Goal: Navigation & Orientation: Find specific page/section

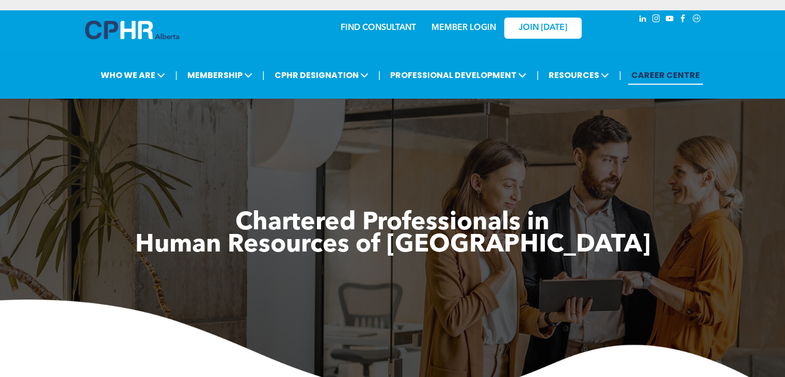
click at [447, 26] on link "MEMBER LOGIN" at bounding box center [463, 28] width 64 height 8
click at [464, 24] on link "MEMBER LOGIN" at bounding box center [463, 28] width 64 height 8
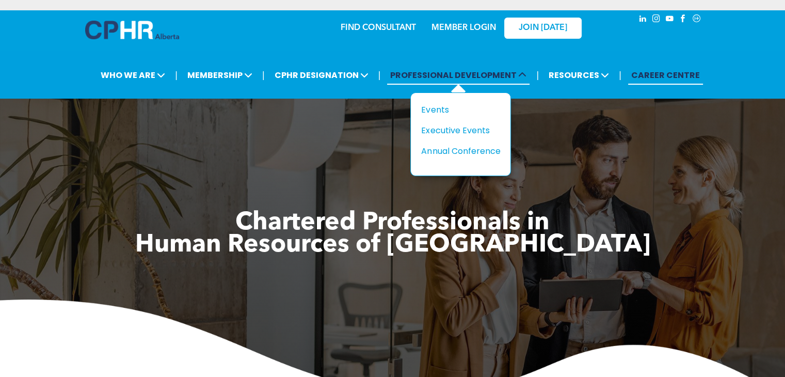
click at [448, 71] on span "PROFESSIONAL DEVELOPMENT" at bounding box center [458, 75] width 142 height 19
click at [447, 104] on div "Events" at bounding box center [456, 109] width 71 height 13
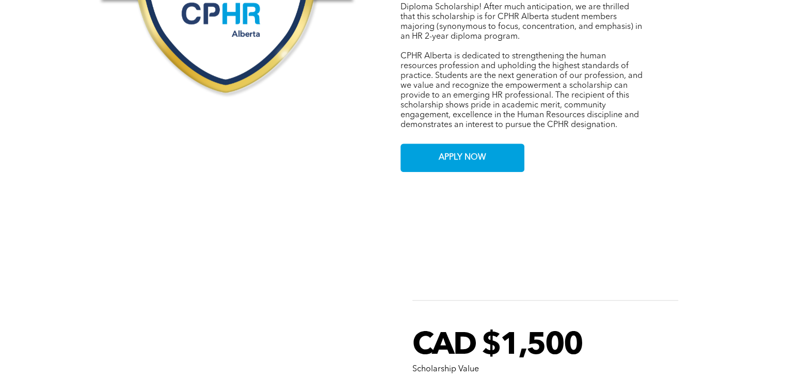
scroll to position [636, 0]
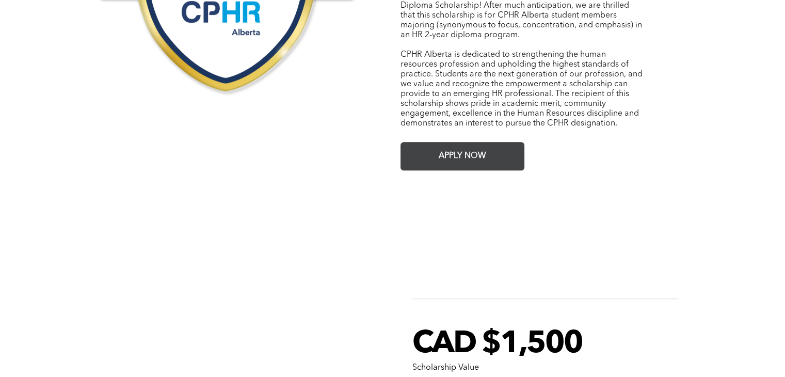
click at [431, 153] on link "APPLY NOW" at bounding box center [462, 156] width 124 height 28
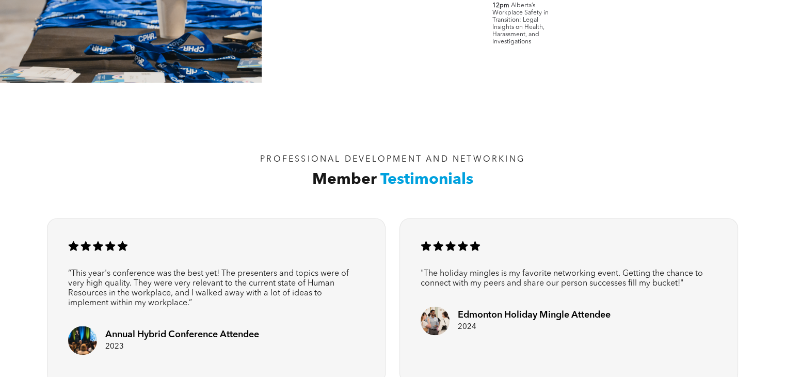
scroll to position [1342, 0]
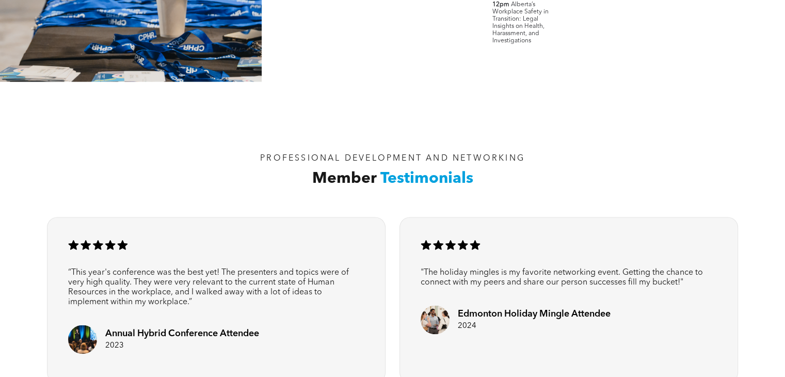
click at [637, 122] on div "PROFESSIONAL DEVELOPMENT AND NETWORKING Member Testimonials" at bounding box center [392, 145] width 785 height 127
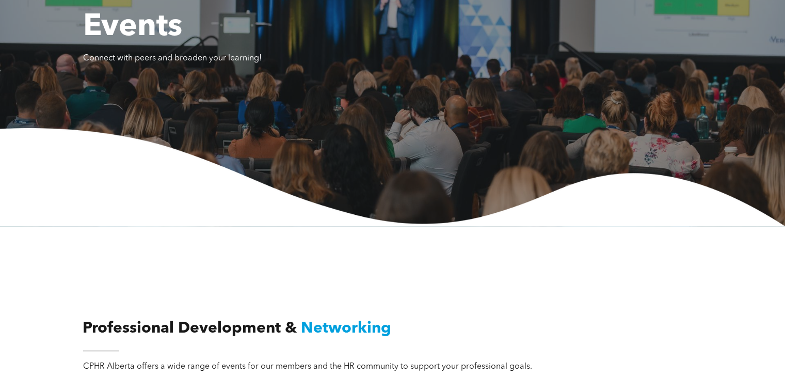
scroll to position [0, 0]
